Goal: Task Accomplishment & Management: Use online tool/utility

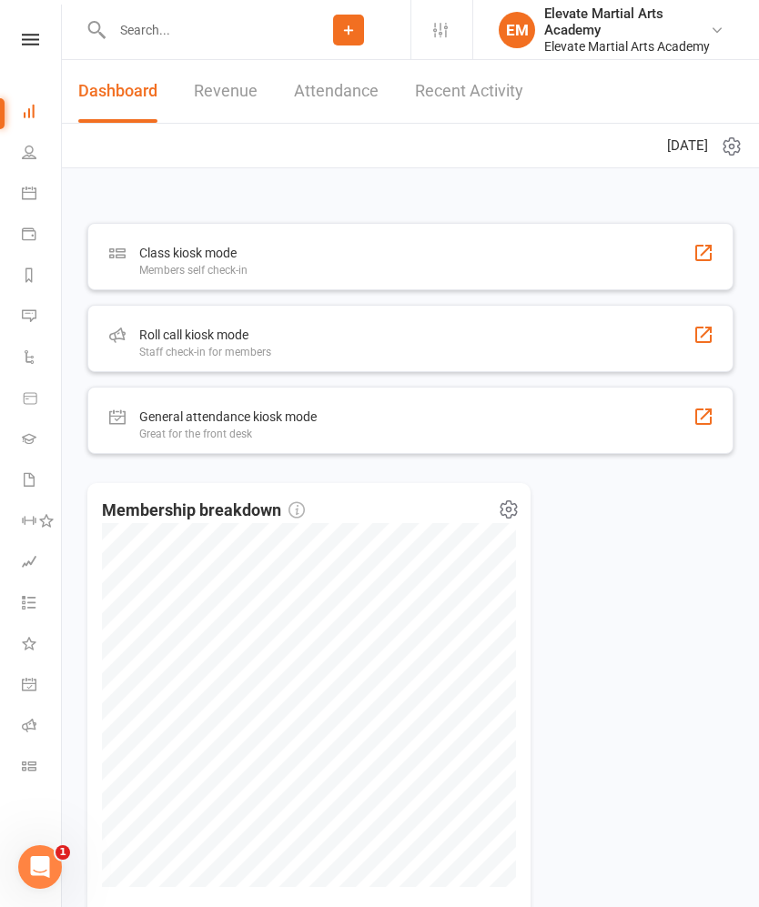
click at [712, 29] on icon at bounding box center [717, 30] width 15 height 15
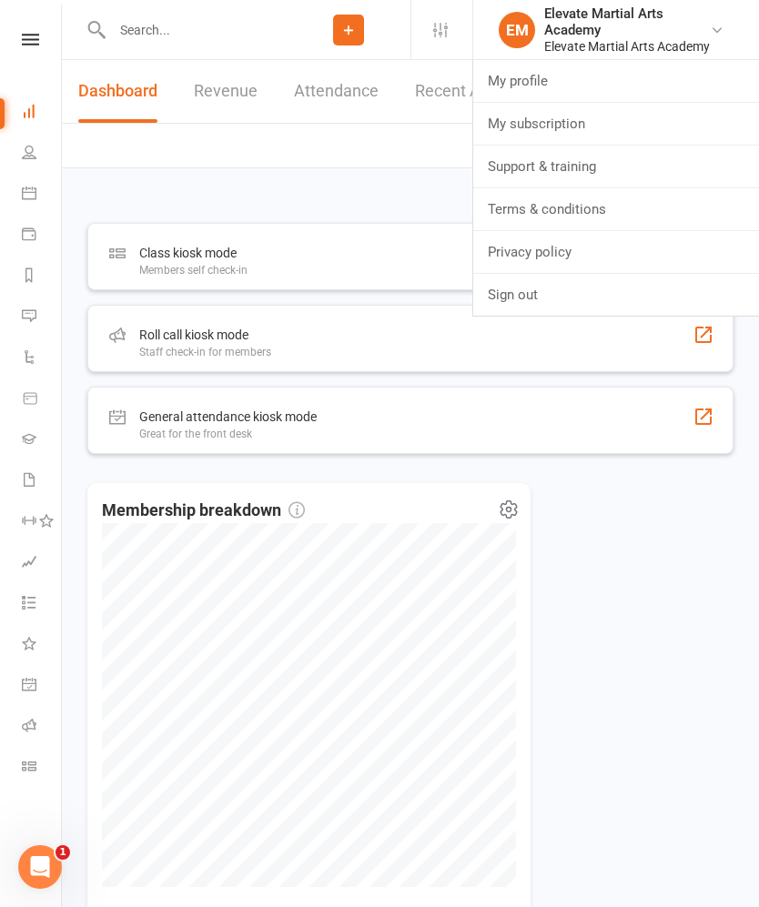
click at [572, 289] on link "Sign out" at bounding box center [616, 295] width 286 height 42
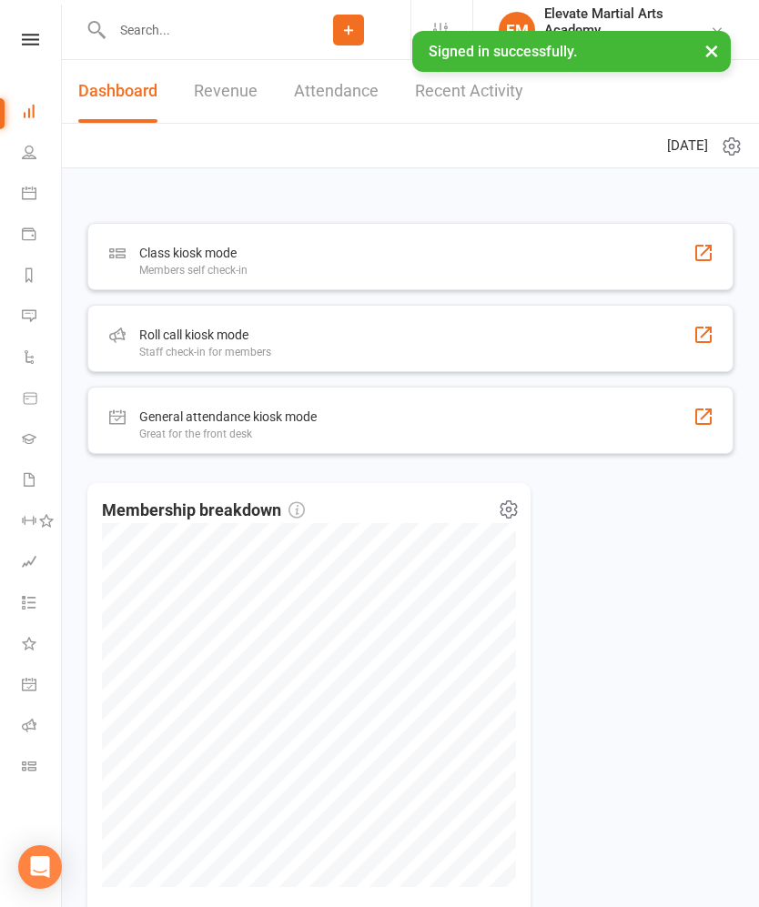
click at [36, 42] on icon at bounding box center [30, 40] width 17 height 12
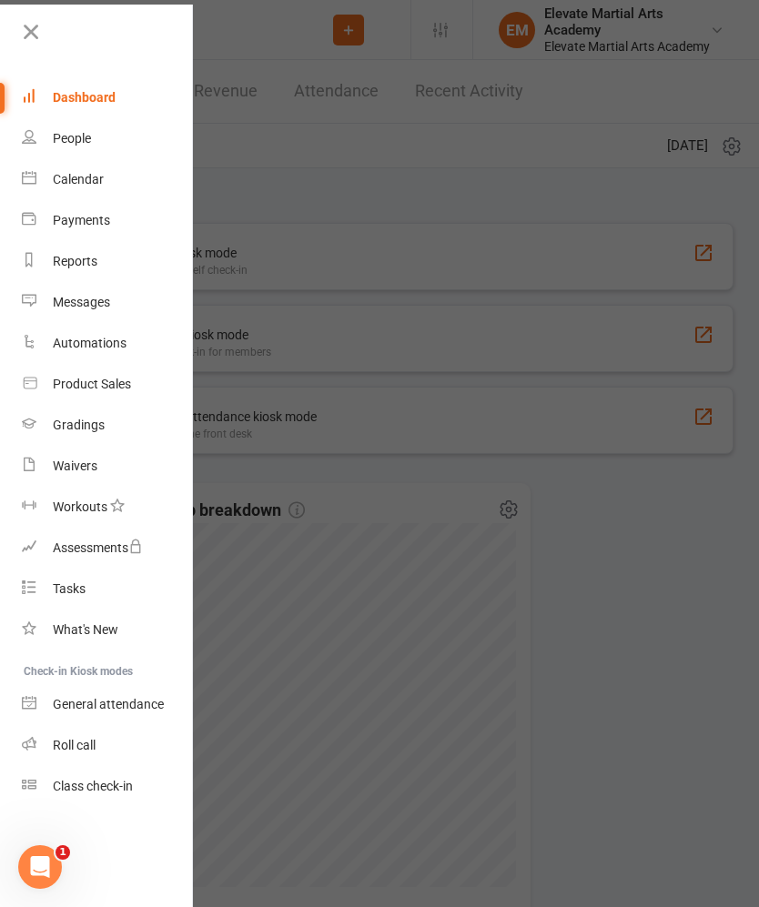
click at [95, 186] on div "Calendar" at bounding box center [78, 179] width 51 height 15
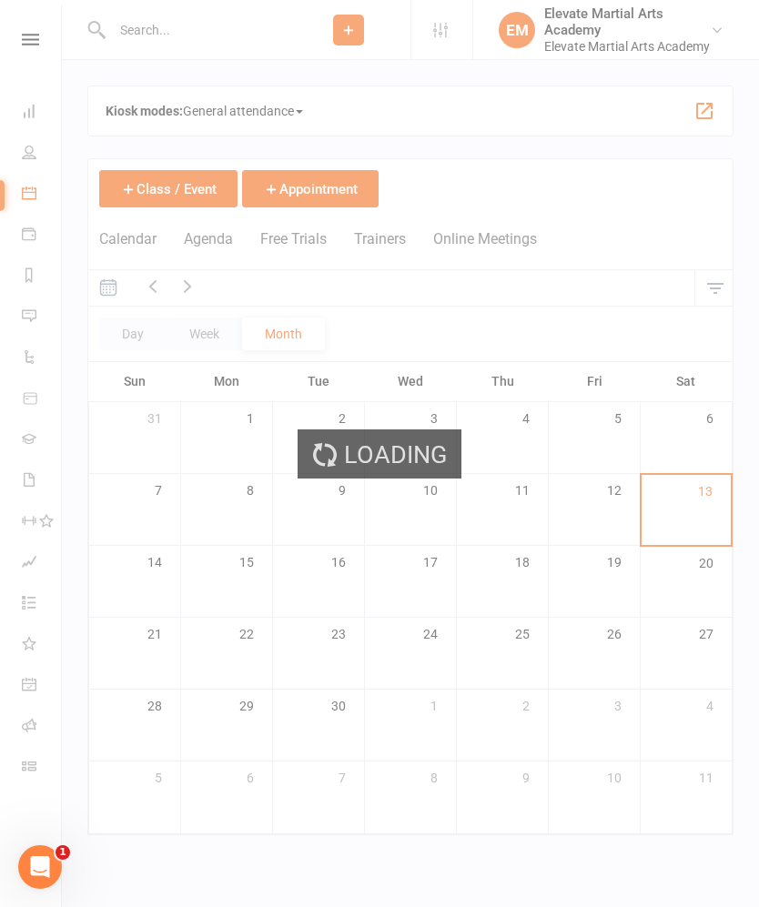
click at [730, 142] on div "Class kiosk mode Member self check-in Roll call kiosk mode Staff check-in for m…" at bounding box center [410, 461] width 646 height 750
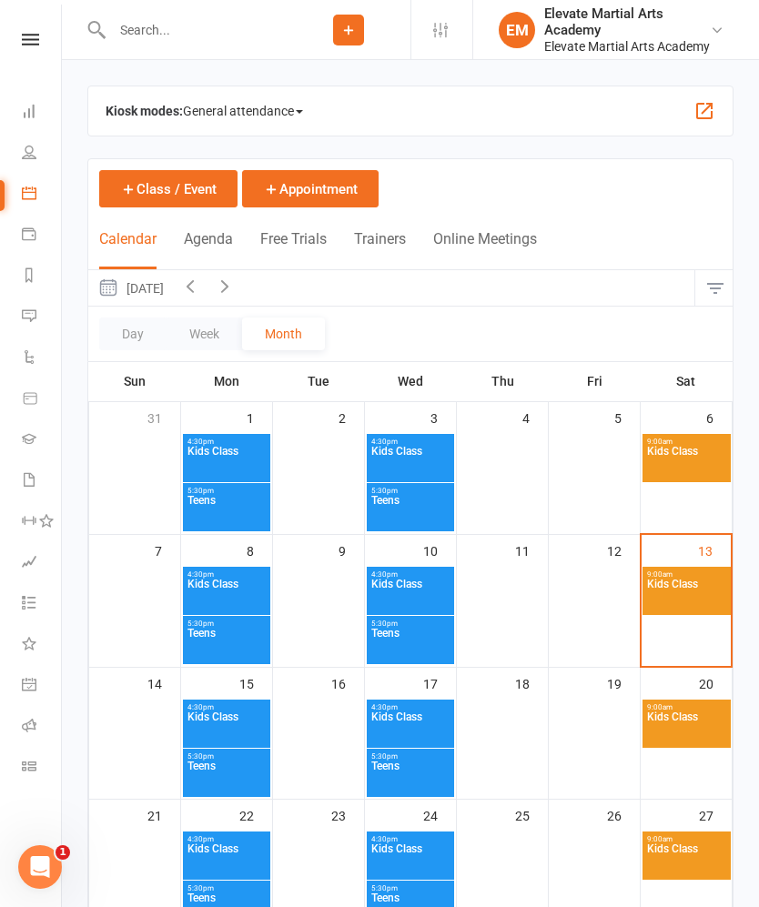
click at [707, 115] on button "button" at bounding box center [704, 111] width 22 height 22
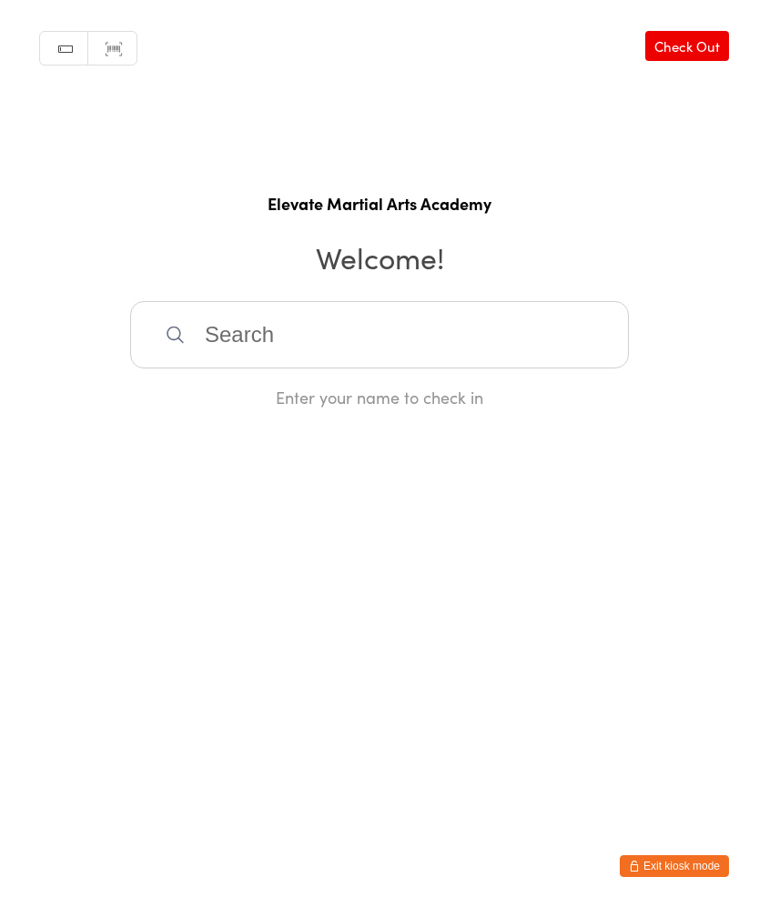
click at [278, 353] on input "search" at bounding box center [379, 334] width 499 height 67
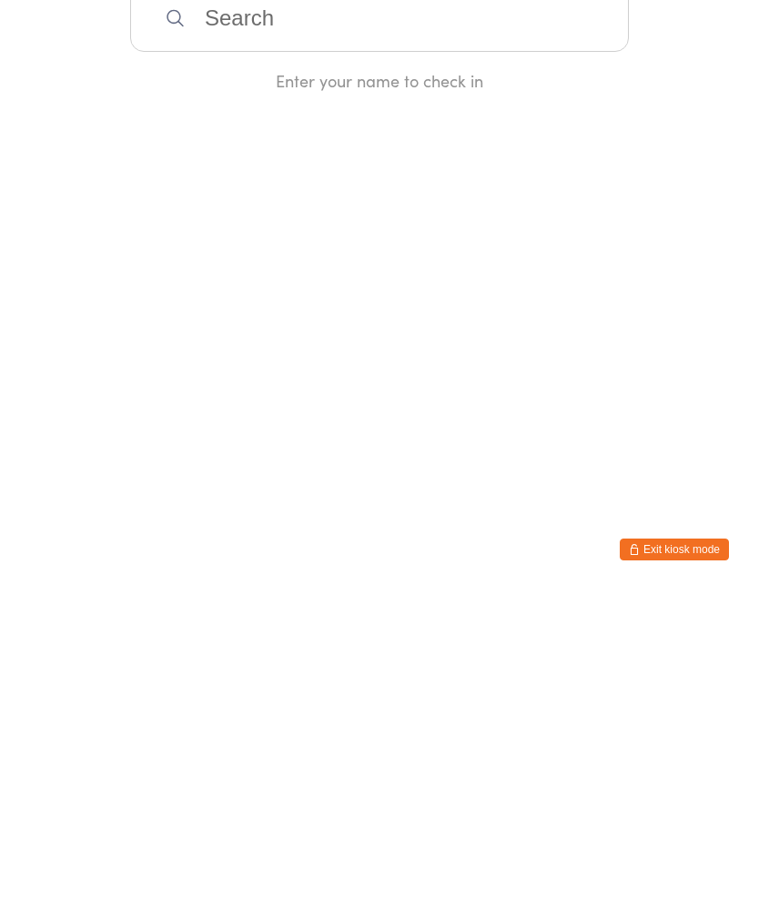
type input "A"
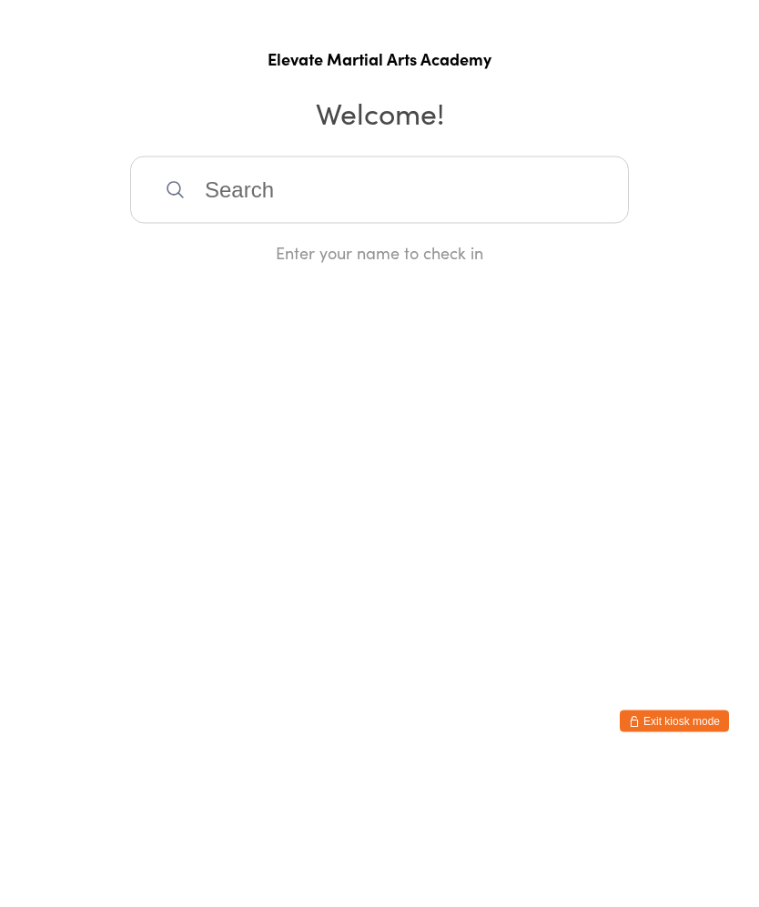
click at [279, 301] on input "search" at bounding box center [379, 334] width 499 height 67
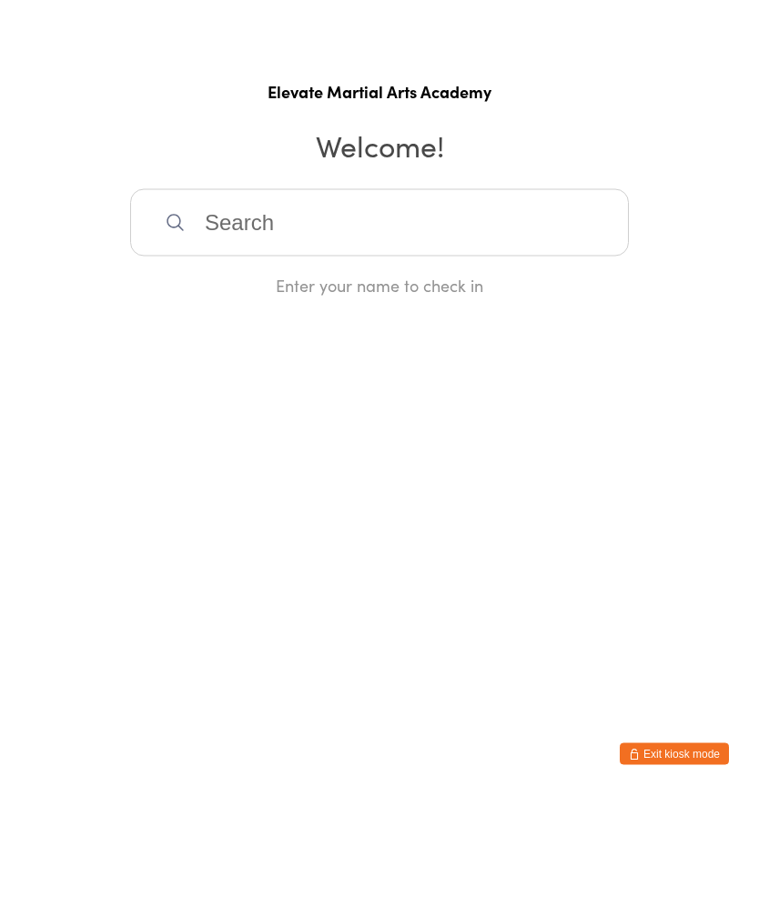
click at [279, 301] on input "search" at bounding box center [379, 334] width 499 height 67
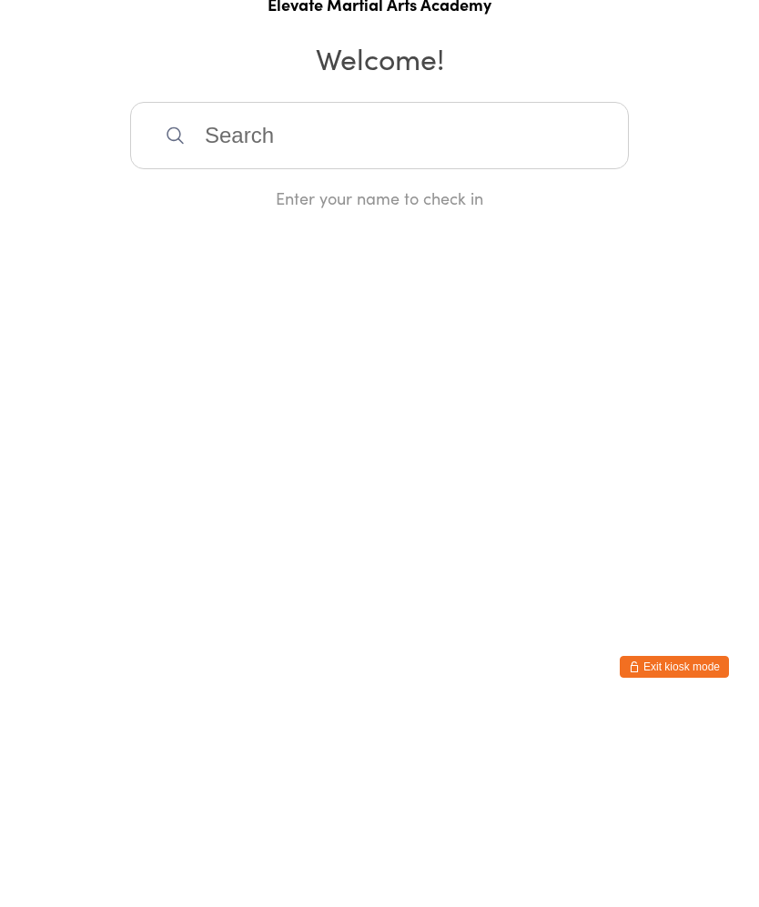
click at [289, 301] on input "search" at bounding box center [379, 334] width 499 height 67
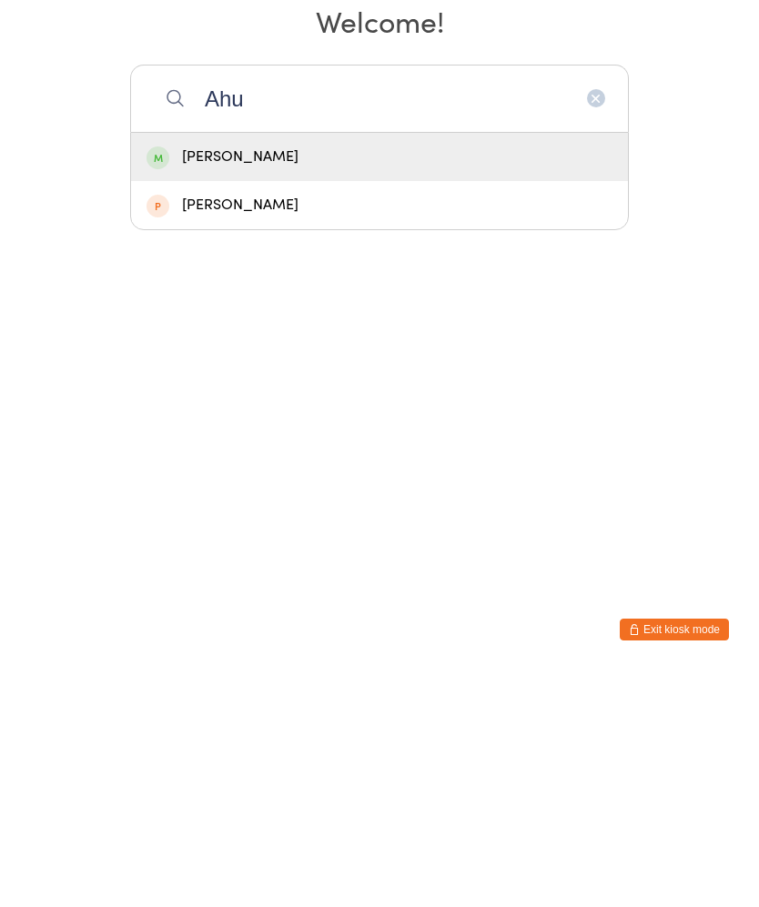
type input "Ahu"
click at [181, 381] on div "[PERSON_NAME]" at bounding box center [379, 393] width 466 height 25
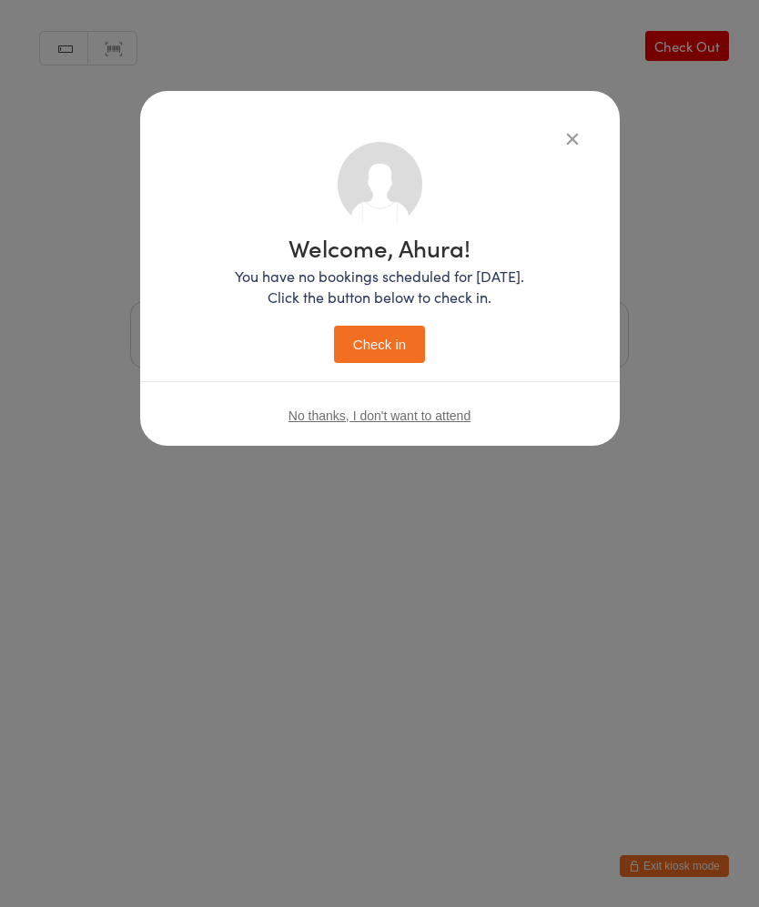
click at [365, 329] on button "Check in" at bounding box center [379, 344] width 91 height 37
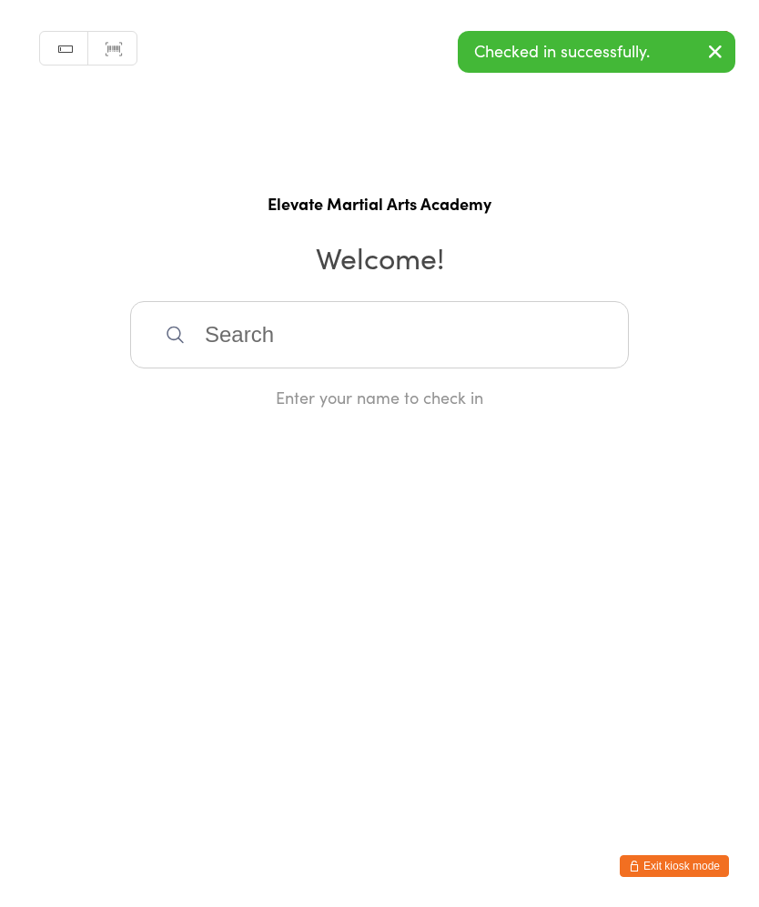
click at [206, 351] on input "search" at bounding box center [379, 334] width 499 height 67
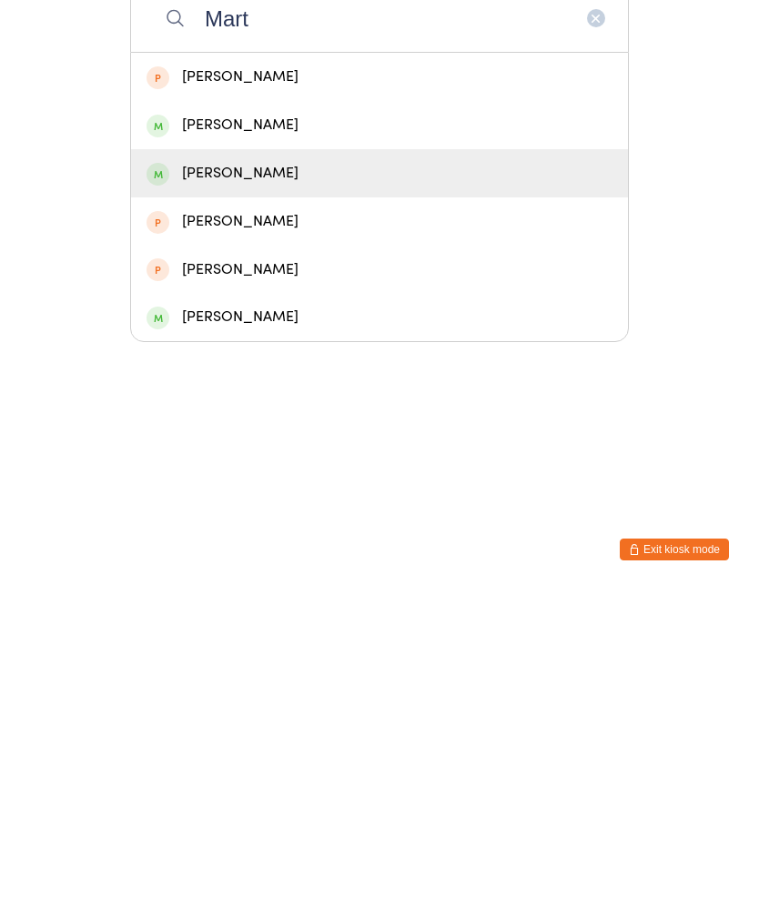
type input "Mart"
click at [198, 478] on div "[PERSON_NAME]" at bounding box center [379, 490] width 466 height 25
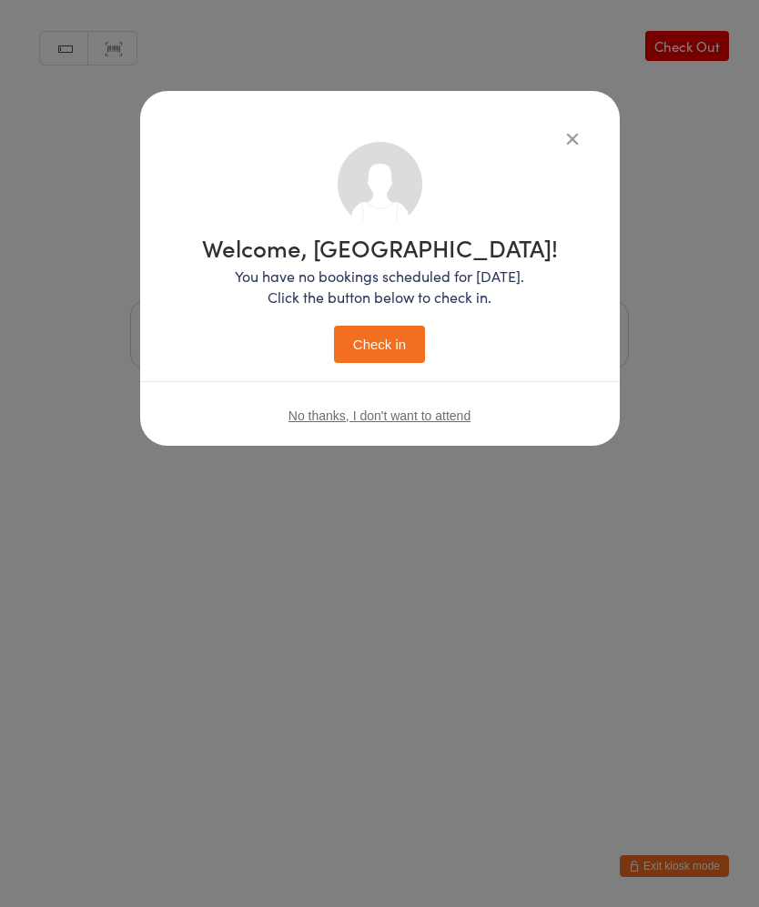
click at [369, 349] on button "Check in" at bounding box center [379, 344] width 91 height 37
